Goal: Transaction & Acquisition: Purchase product/service

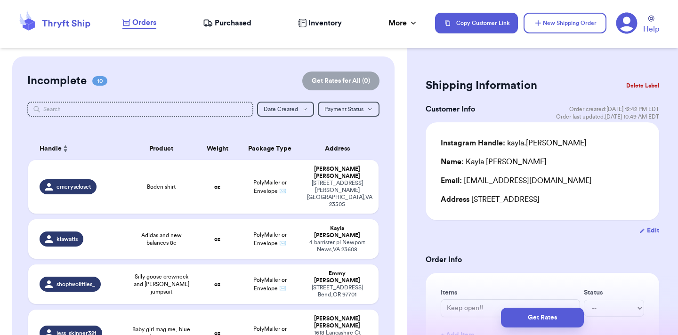
scroll to position [218, 0]
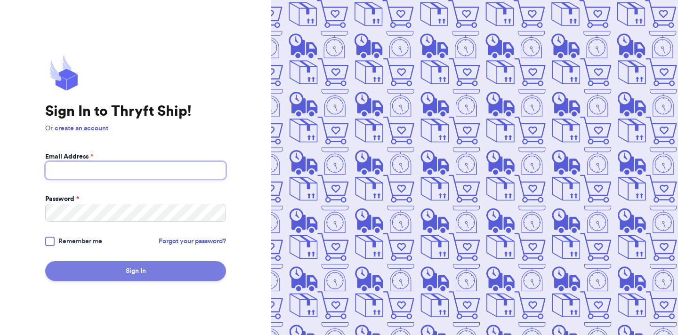
type input "[EMAIL_ADDRESS][DOMAIN_NAME]"
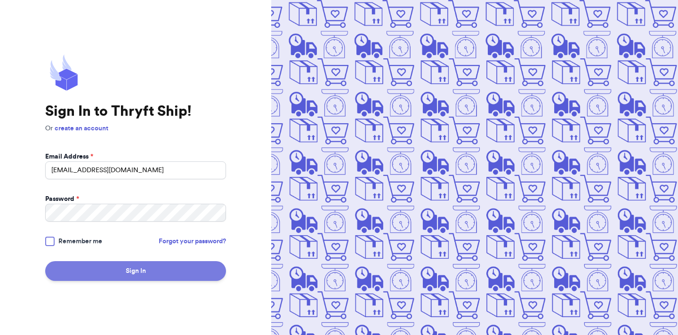
click at [166, 267] on button "Sign In" at bounding box center [135, 271] width 181 height 20
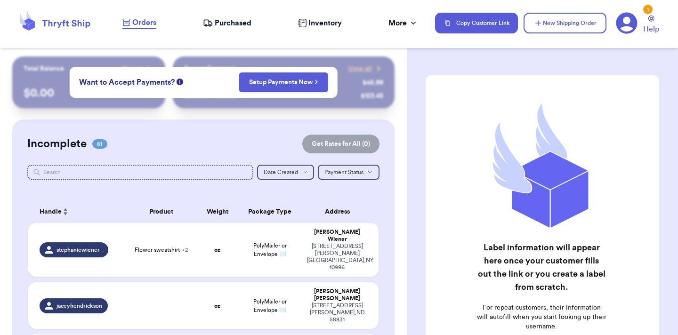
scroll to position [956, 0]
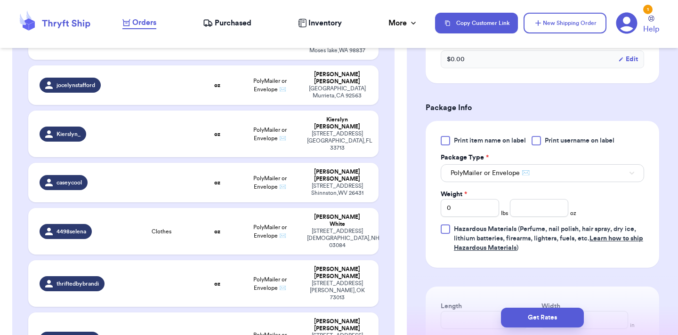
scroll to position [363, 0]
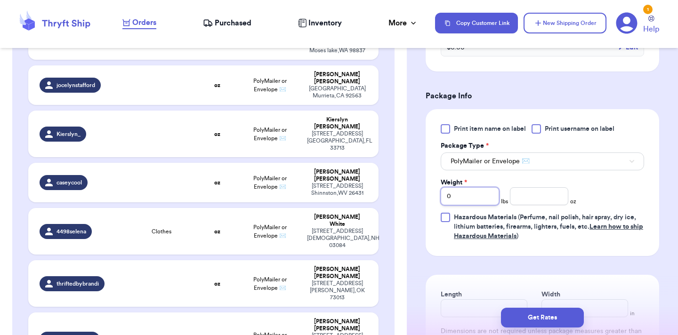
click at [487, 202] on input "0" at bounding box center [470, 196] width 58 height 18
type input "1"
type input "8.2"
click at [529, 317] on button "Get Rates" at bounding box center [542, 318] width 83 height 20
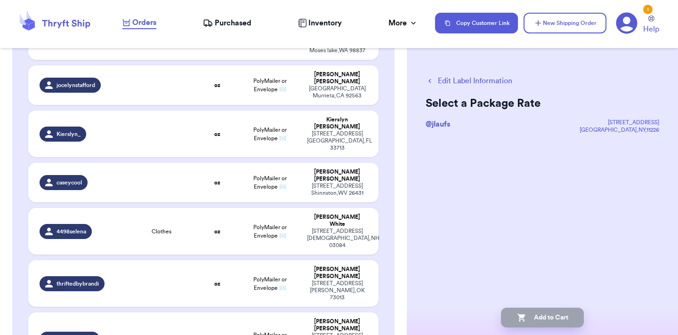
scroll to position [0, 0]
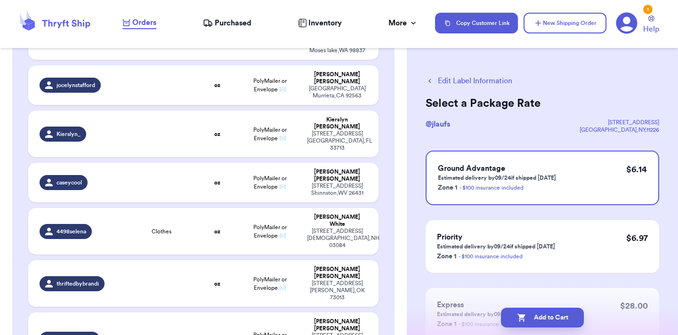
click at [529, 317] on button "Add to Cart" at bounding box center [542, 318] width 83 height 20
checkbox input "true"
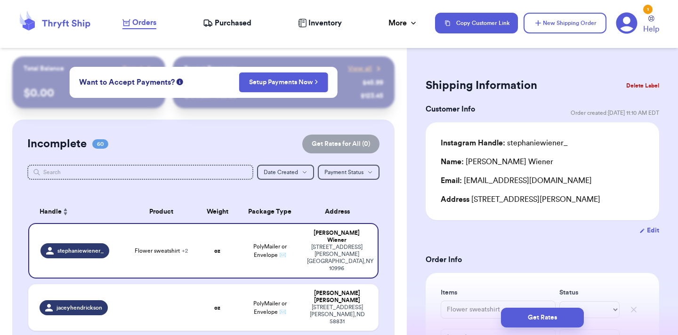
scroll to position [1385, 0]
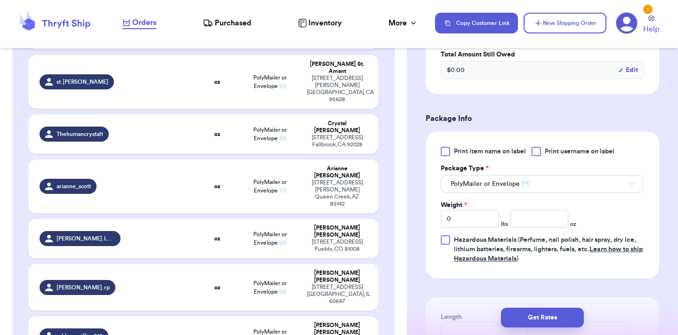
scroll to position [371, 0]
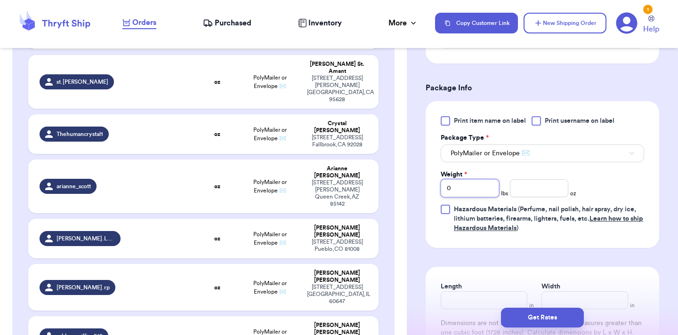
click at [476, 193] on input "0" at bounding box center [470, 188] width 58 height 18
type input "2"
type input "6.6"
click at [556, 319] on button "Get Rates" at bounding box center [542, 318] width 83 height 20
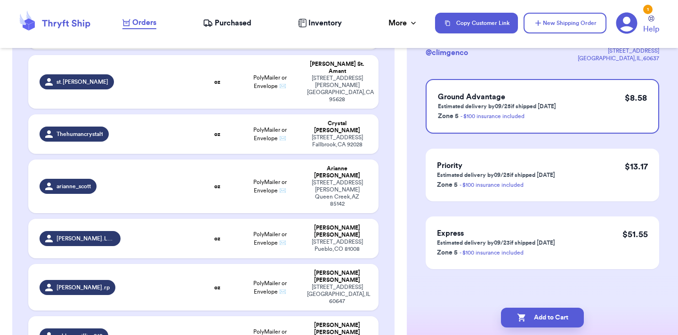
scroll to position [0, 0]
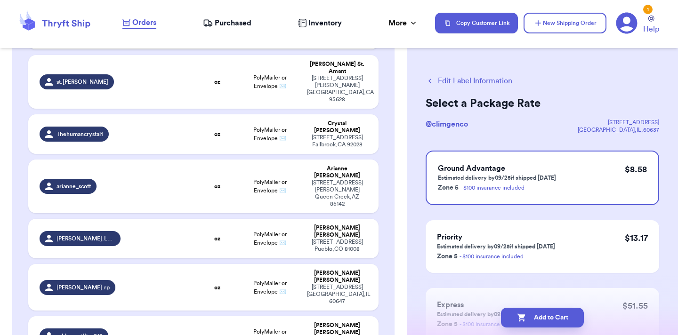
click at [556, 319] on button "Add to Cart" at bounding box center [542, 318] width 83 height 20
checkbox input "true"
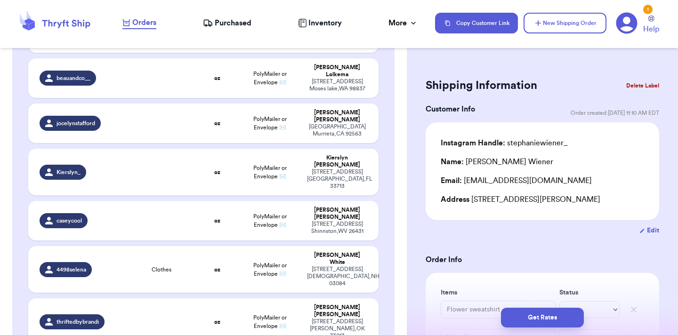
scroll to position [1385, 0]
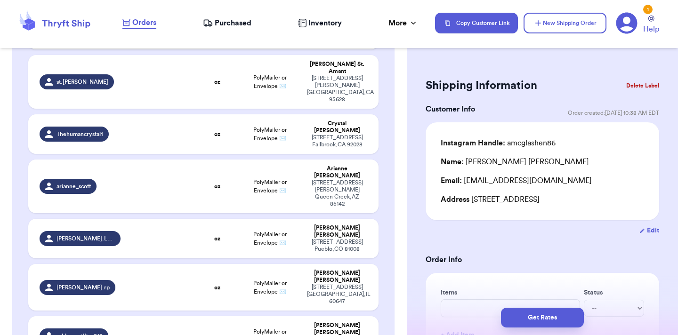
scroll to position [1614, 0]
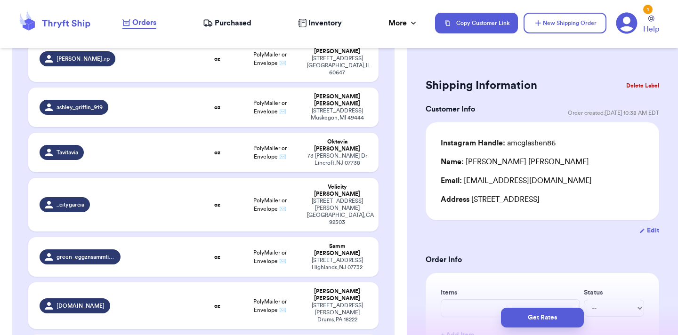
click at [632, 86] on button "Delete Label" at bounding box center [643, 85] width 41 height 21
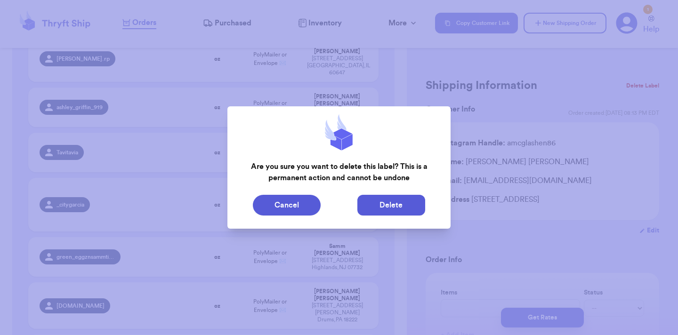
click at [395, 204] on button "Delete" at bounding box center [392, 205] width 68 height 21
type input "Flower sweatshirt"
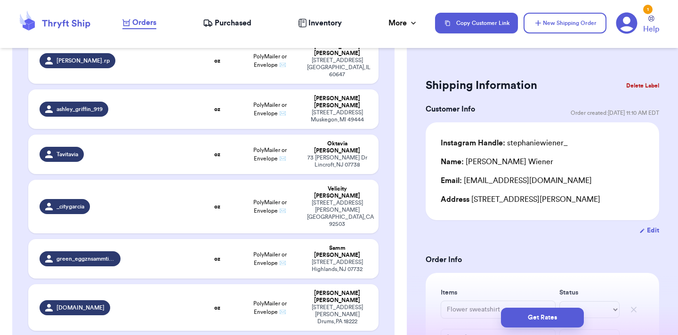
scroll to position [1385, 0]
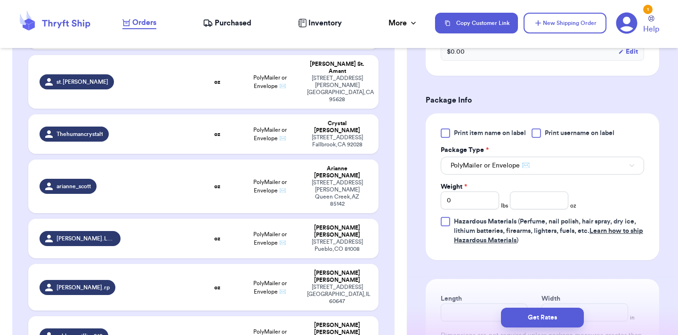
scroll to position [366, 0]
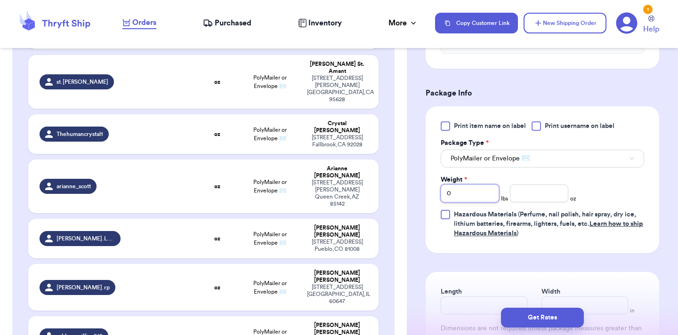
click at [492, 201] on input "0" at bounding box center [470, 194] width 58 height 18
type input "4"
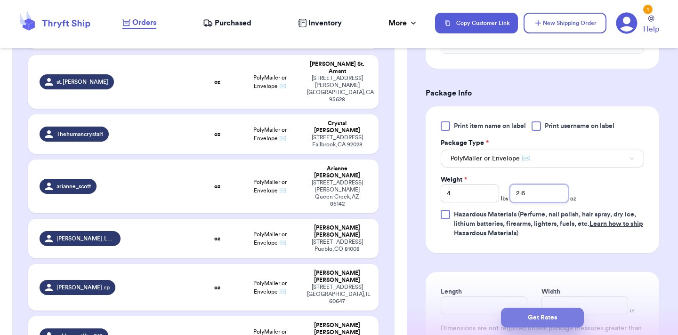
type input "2.6"
click at [540, 319] on button "Get Rates" at bounding box center [542, 318] width 83 height 20
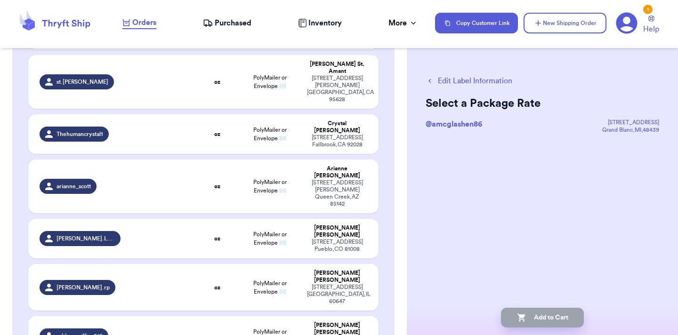
scroll to position [0, 0]
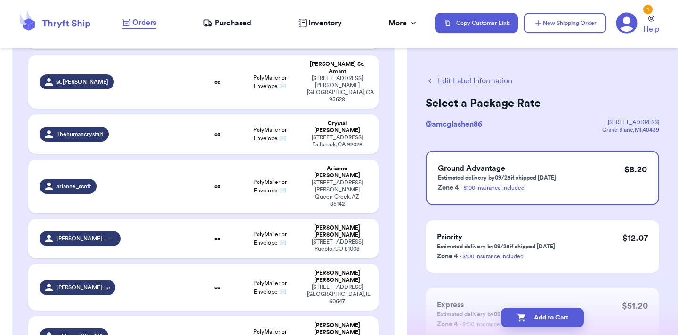
click at [540, 319] on button "Add to Cart" at bounding box center [542, 318] width 83 height 20
checkbox input "true"
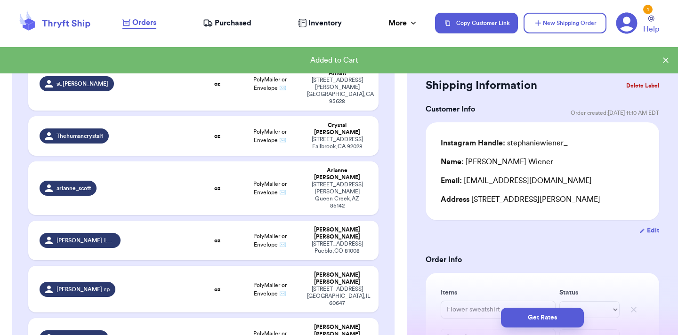
scroll to position [1387, 0]
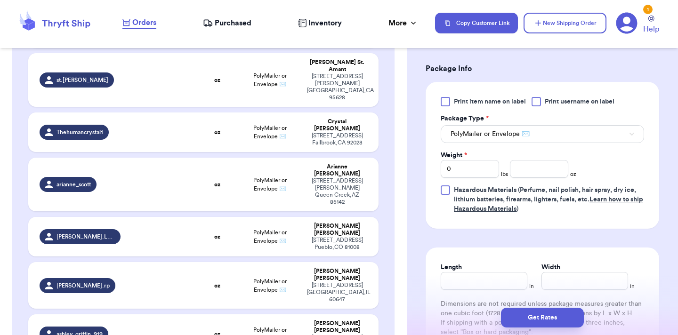
scroll to position [396, 0]
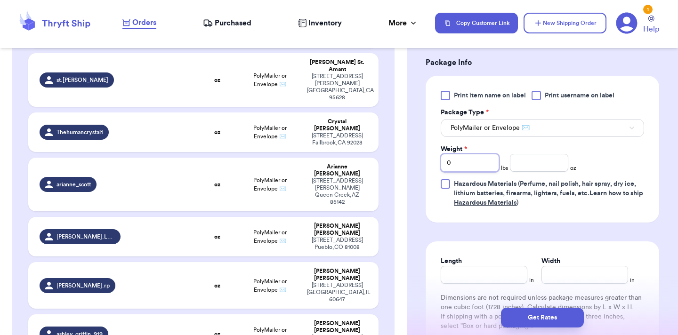
click at [473, 163] on input "0" at bounding box center [470, 163] width 58 height 18
type input "3"
click at [551, 316] on button "Get Rates" at bounding box center [542, 318] width 83 height 20
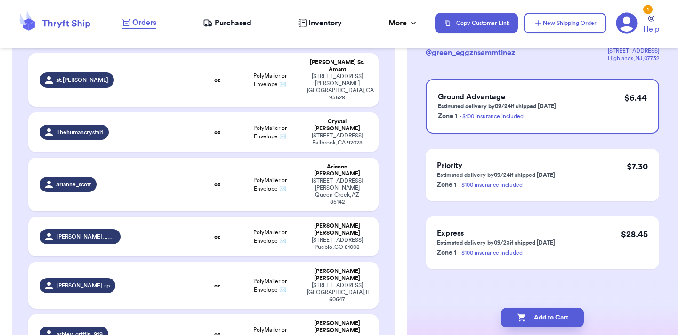
scroll to position [0, 0]
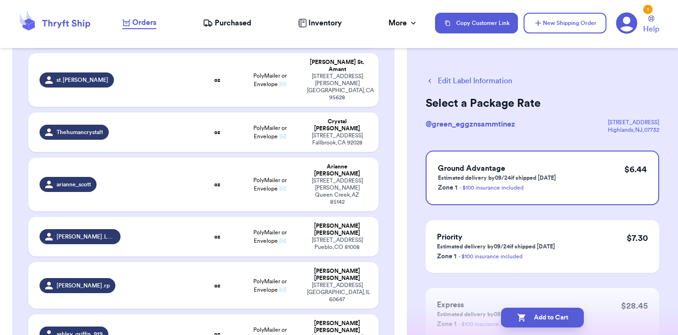
click at [551, 316] on button "Add to Cart" at bounding box center [542, 318] width 83 height 20
checkbox input "true"
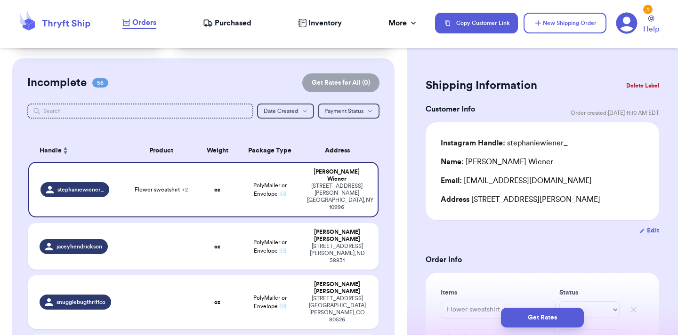
scroll to position [70, 0]
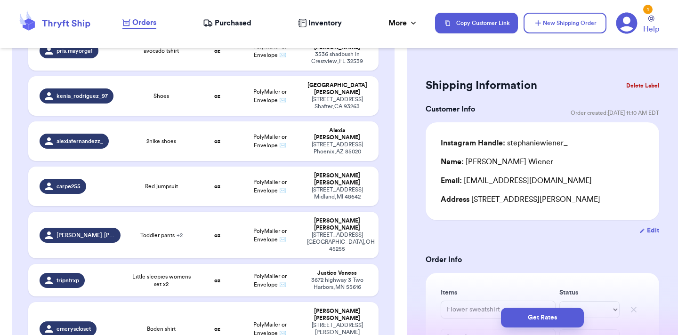
type input "Keep open!!"
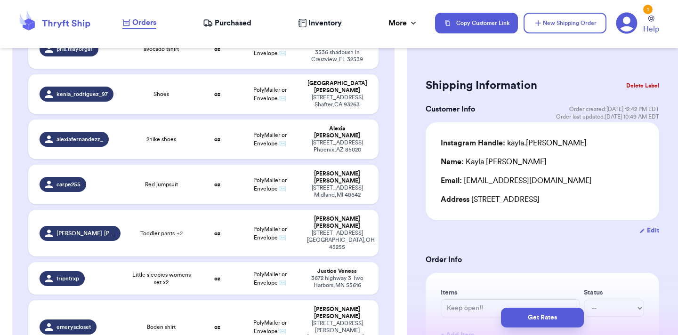
scroll to position [2263, 0]
